Goal: Information Seeking & Learning: Check status

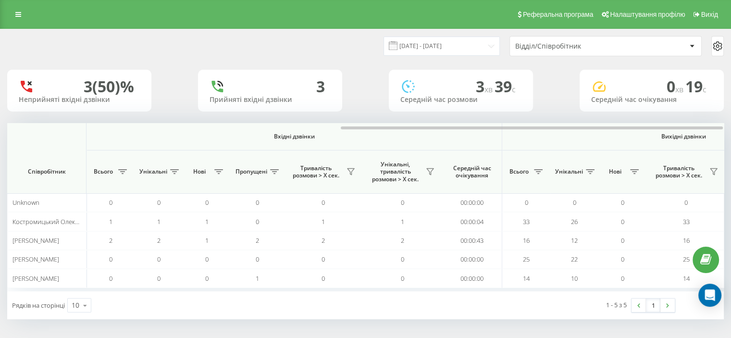
scroll to position [0, 624]
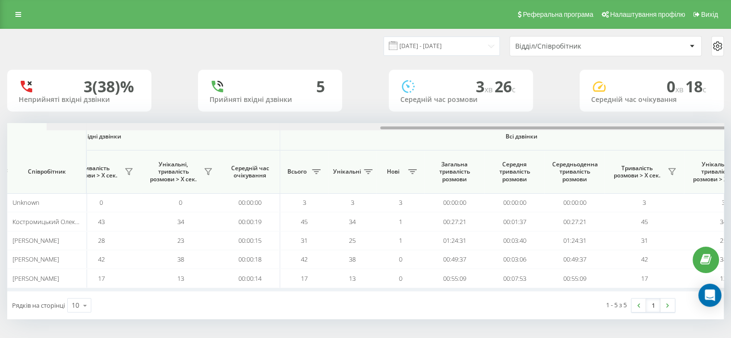
scroll to position [0, 624]
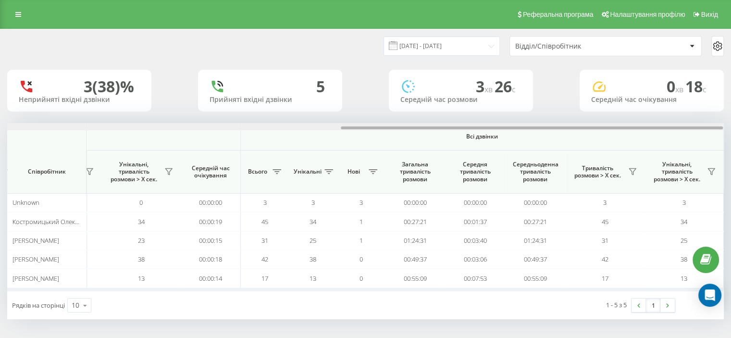
click at [628, 132] on div "Вхідні дзвінки Вихідні дзвінки Всі дзвінки Співробітник Всього Унікальні Нові П…" at bounding box center [365, 207] width 717 height 168
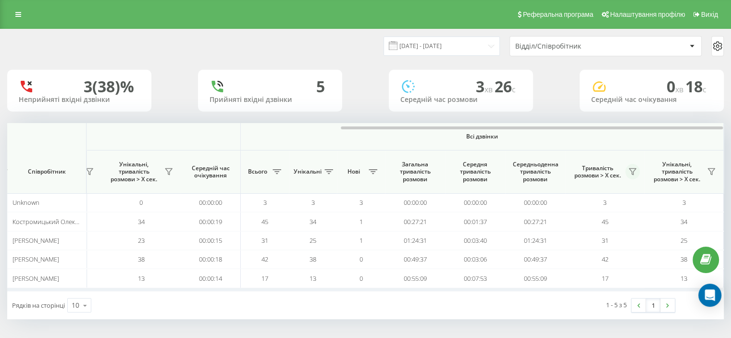
click at [631, 172] on icon at bounding box center [633, 172] width 8 height 8
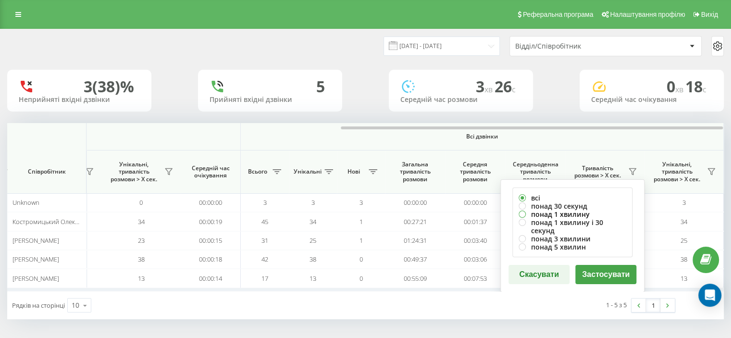
click at [529, 213] on label "понад 1 хвилину" at bounding box center [573, 214] width 108 height 8
radio input "true"
click at [603, 265] on button "Застосувати" at bounding box center [605, 274] width 61 height 19
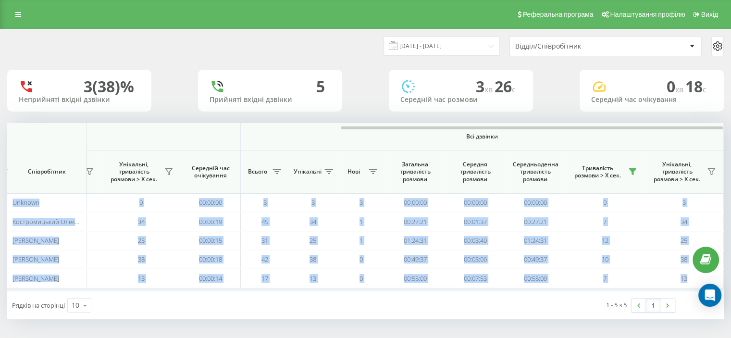
drag, startPoint x: 205, startPoint y: 129, endPoint x: 483, endPoint y: 111, distance: 277.9
click at [483, 111] on div "23.09.2025 - 23.09.2025 Відділ/Співробітник 3 (38)% Неприйняті вхідні дзвінки 5…" at bounding box center [365, 174] width 717 height 290
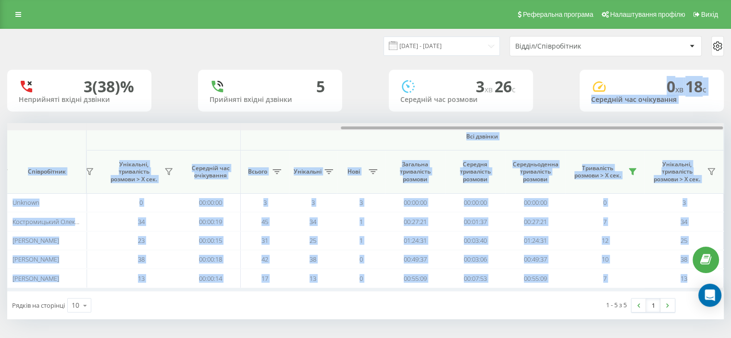
click at [450, 127] on div at bounding box center [532, 127] width 382 height 3
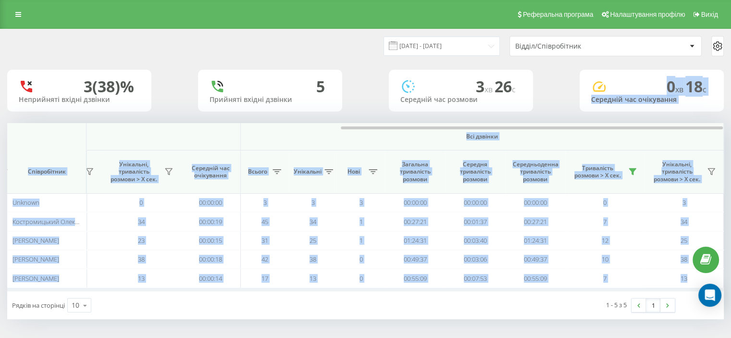
click at [535, 137] on span "Всі дзвінки" at bounding box center [482, 137] width 426 height 8
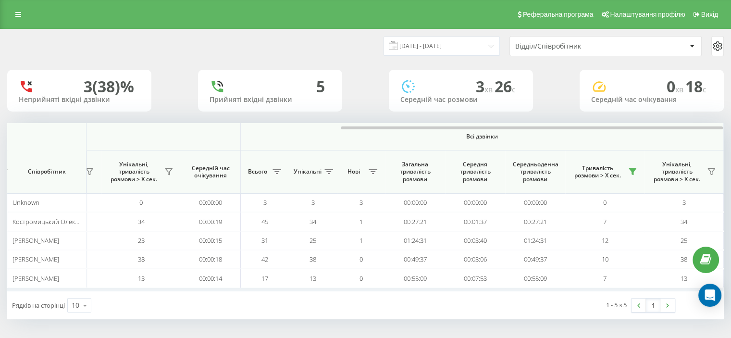
scroll to position [0, 0]
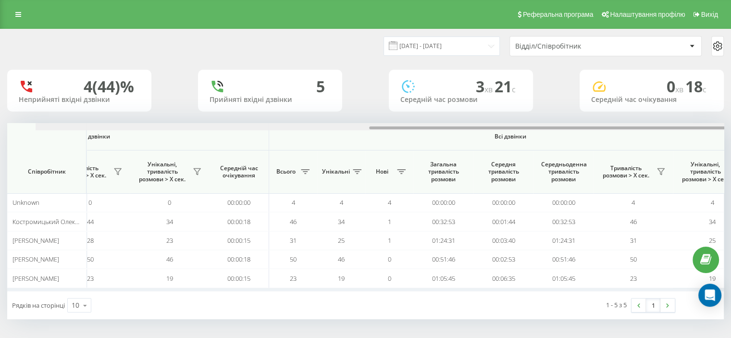
scroll to position [0, 624]
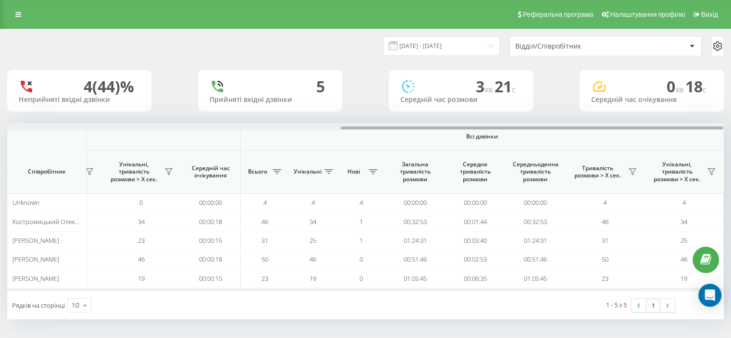
click at [632, 107] on div "[DATE] - [DATE] Відділ/Співробітник 4 (44)% Неприйняті вхідні дзвінки 5 Прийнят…" at bounding box center [365, 174] width 717 height 290
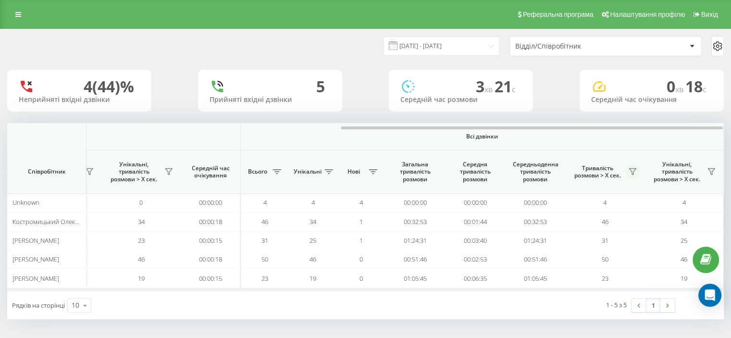
click at [631, 170] on icon at bounding box center [633, 172] width 8 height 8
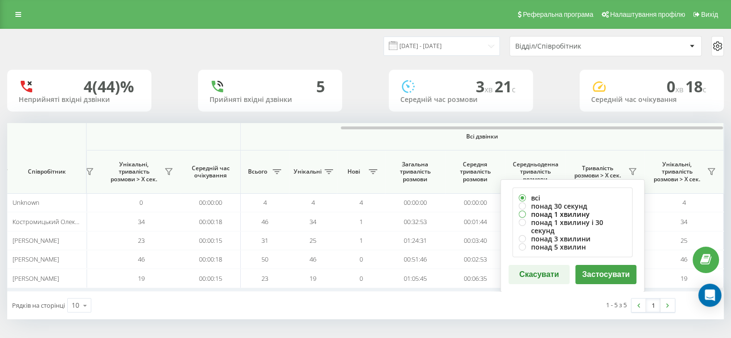
click at [542, 212] on label "понад 1 хвилину" at bounding box center [573, 214] width 108 height 8
radio input "true"
click at [586, 268] on button "Застосувати" at bounding box center [605, 274] width 61 height 19
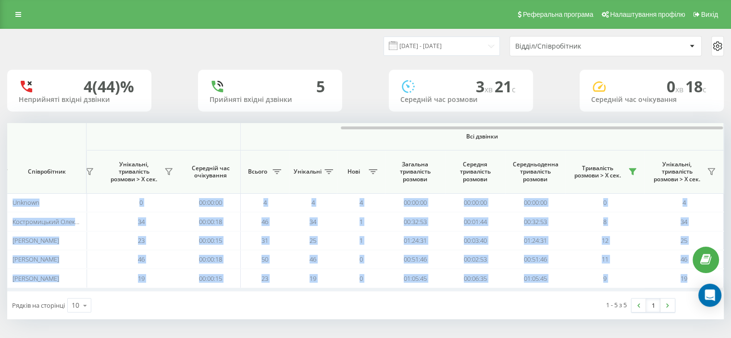
drag, startPoint x: 198, startPoint y: 127, endPoint x: 406, endPoint y: 121, distance: 207.7
click at [405, 121] on div "[DATE] - [DATE] Відділ/Співробітник 4 (44)% Неприйняті вхідні дзвінки 5 Прийнят…" at bounding box center [365, 174] width 717 height 290
